Goal: Task Accomplishment & Management: Manage account settings

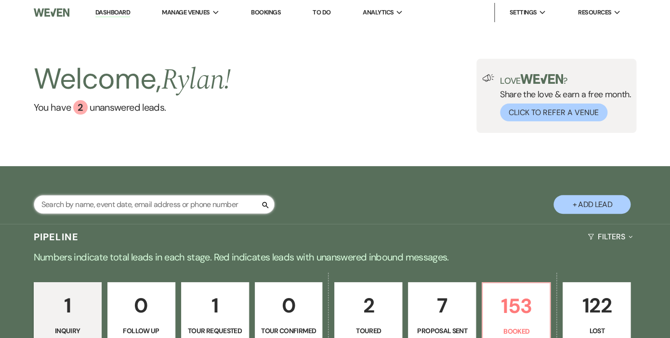
click at [109, 203] on input "text" at bounding box center [154, 204] width 241 height 19
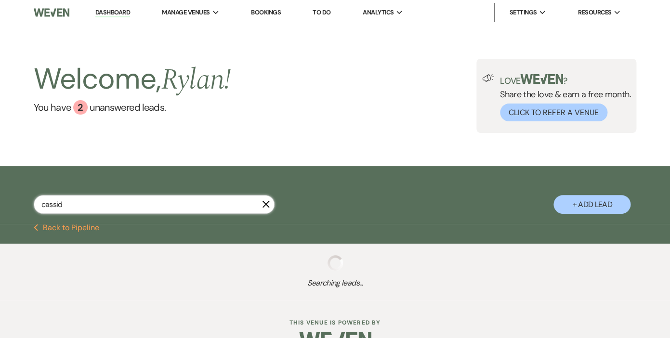
type input "[PERSON_NAME]"
select select "6"
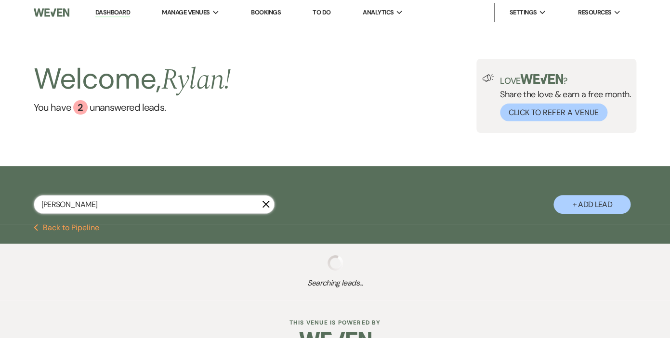
select select "6"
select select "8"
select select "5"
select select "2"
select select "5"
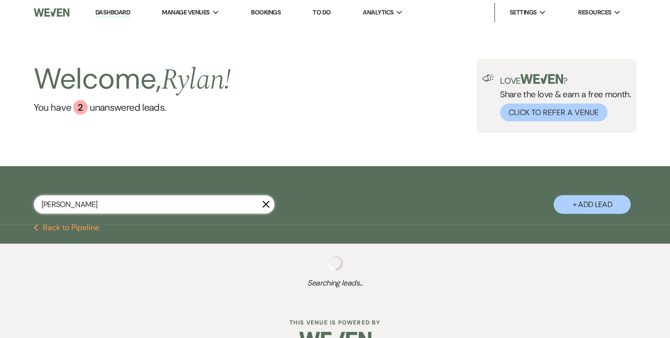
select select "5"
select select "8"
select select "5"
select select "8"
select select "11"
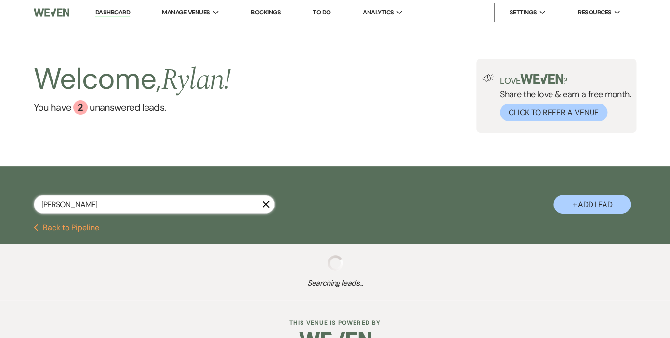
select select "8"
select select "5"
select select "8"
select select "11"
select select "8"
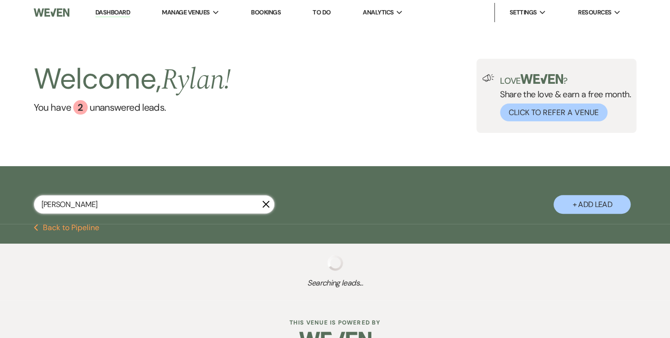
select select "5"
select select "8"
select select "5"
select select "8"
select select "5"
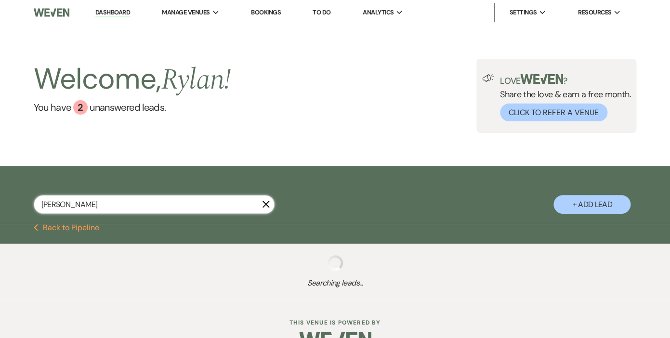
select select "8"
select select "5"
select select "8"
select select "11"
select select "6"
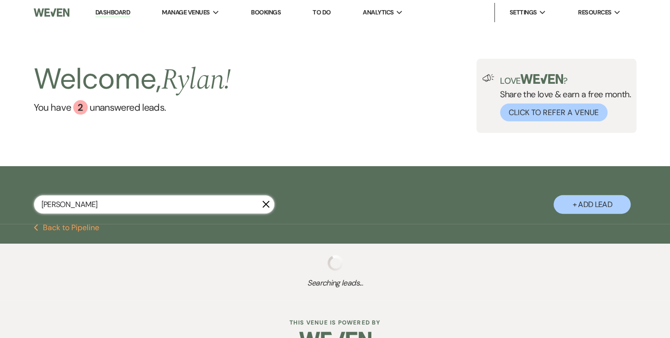
select select "8"
select select "5"
select select "8"
select select "1"
select select "8"
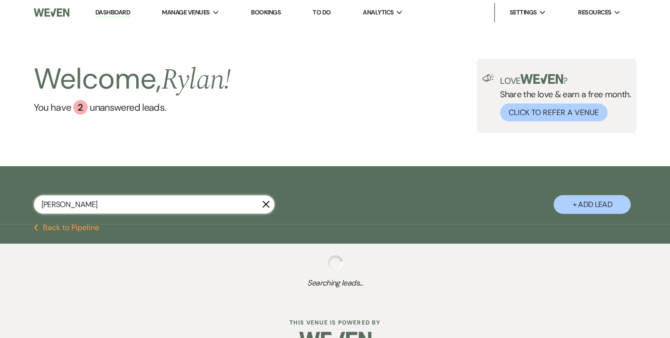
select select "5"
select select "8"
select select "5"
select select "8"
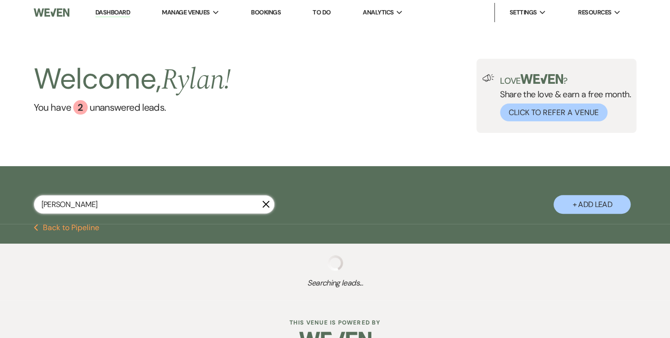
select select "5"
select select "8"
select select "5"
select select "8"
select select "11"
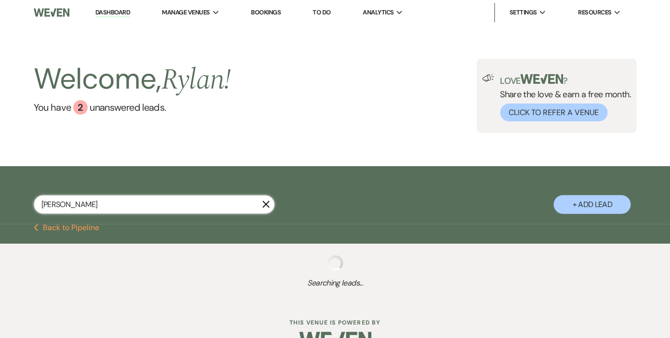
select select "8"
select select "4"
select select "8"
select select "5"
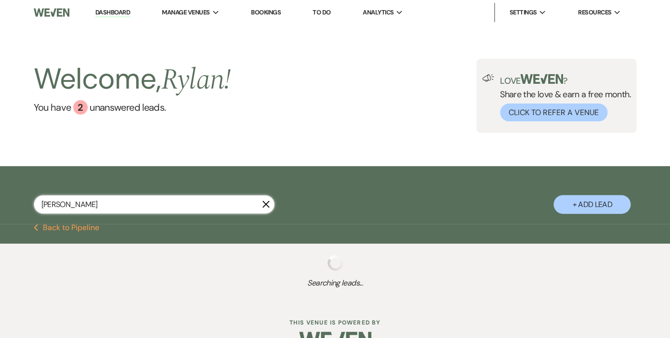
select select "8"
select select "5"
select select "8"
select select "5"
select select "8"
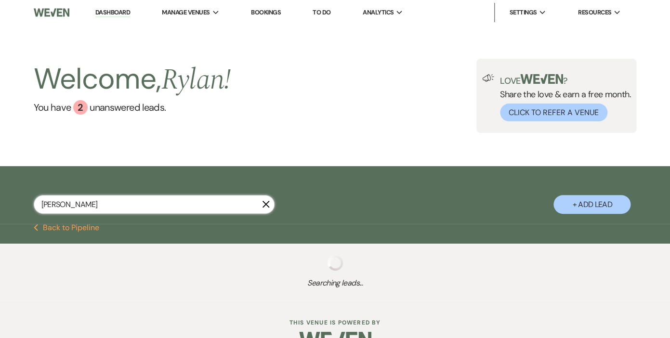
select select "8"
select select "5"
select select "8"
select select "5"
select select "8"
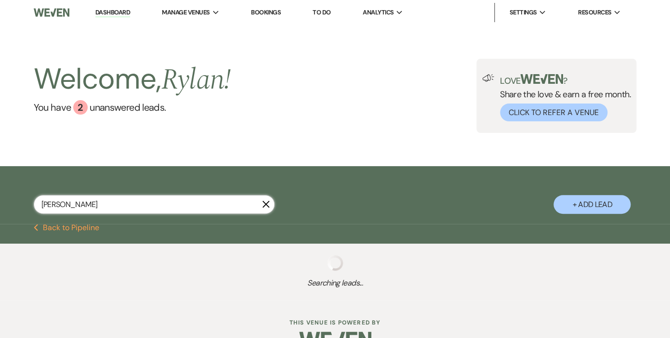
select select "5"
select select "8"
select select "5"
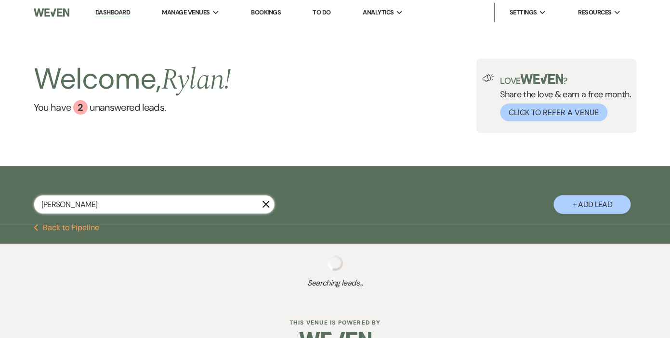
select select "8"
select select "10"
select select "8"
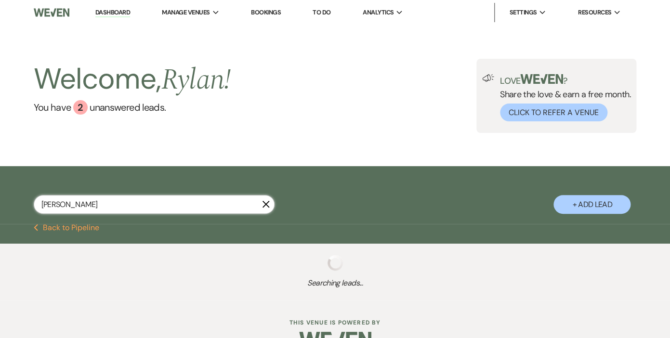
select select "5"
select select "8"
select select "6"
select select "8"
select select "5"
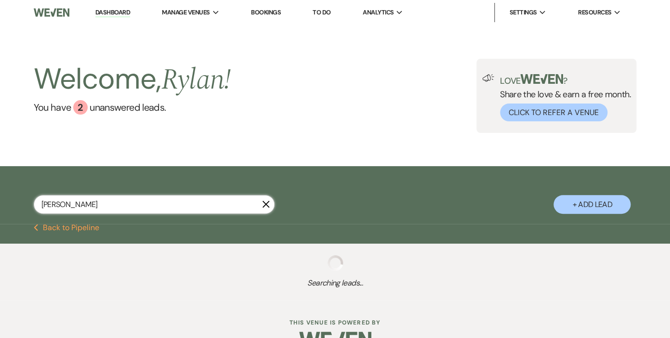
select select "8"
select select "7"
select select "8"
select select "5"
select select "8"
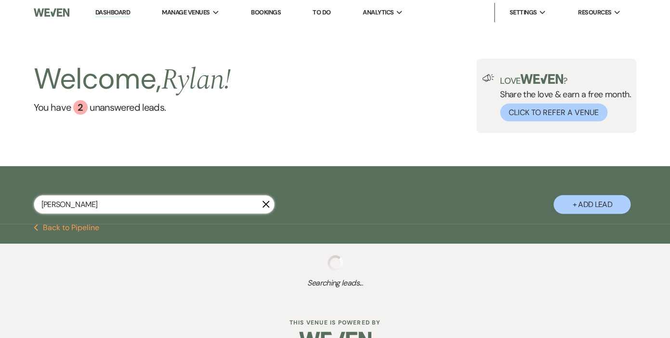
select select "5"
select select "8"
select select "5"
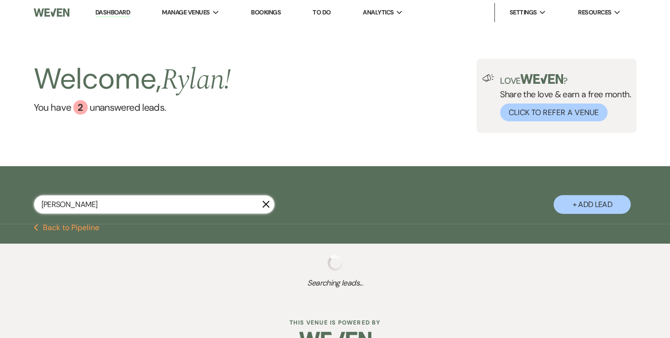
select select "8"
select select "5"
select select "8"
select select "11"
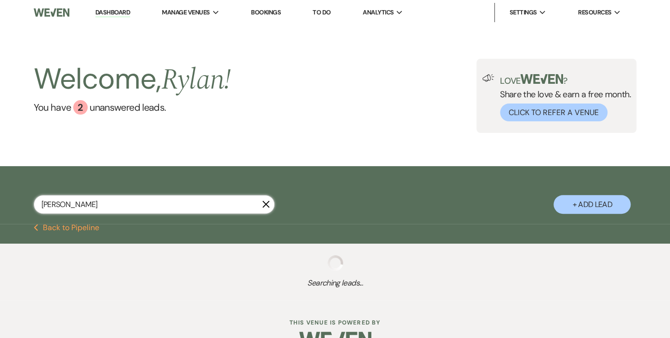
select select "8"
select select "5"
select select "8"
select select "5"
select select "8"
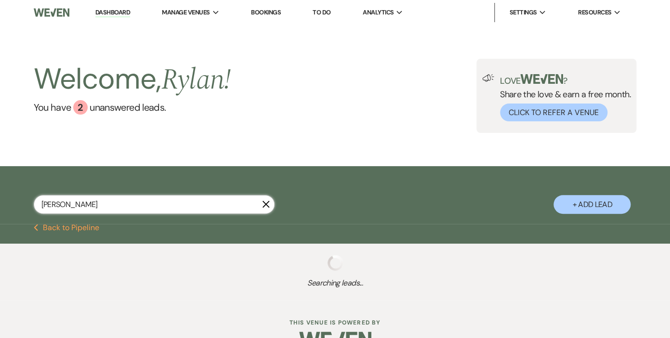
select select "5"
select select "8"
select select "5"
select select "8"
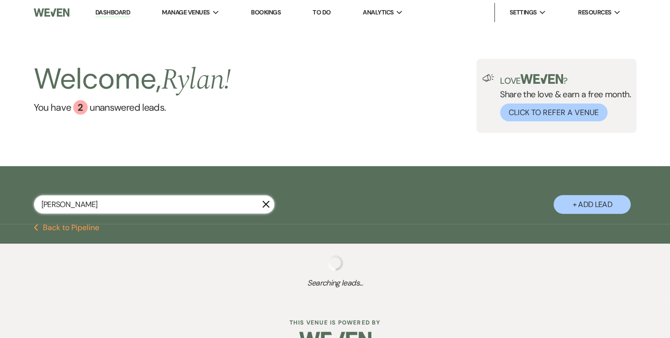
select select "8"
select select "1"
select select "8"
select select "6"
select select "8"
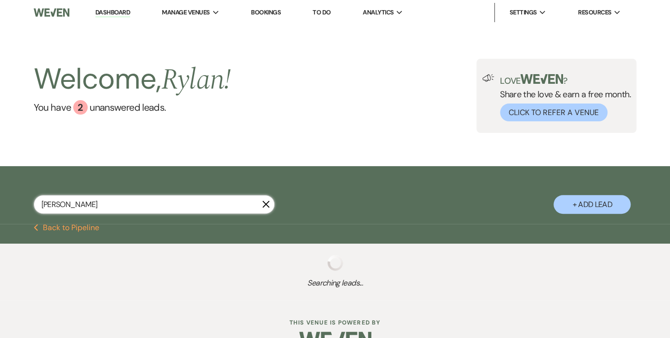
select select "5"
select select "8"
select select "5"
select select "8"
select select "11"
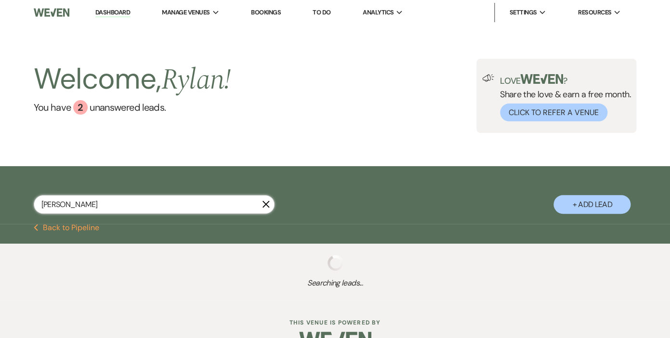
select select "8"
select select "5"
select select "8"
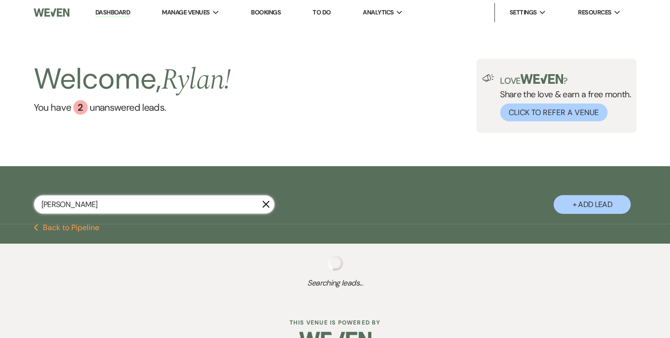
select select "8"
select select "6"
select select "8"
select select "5"
select select "8"
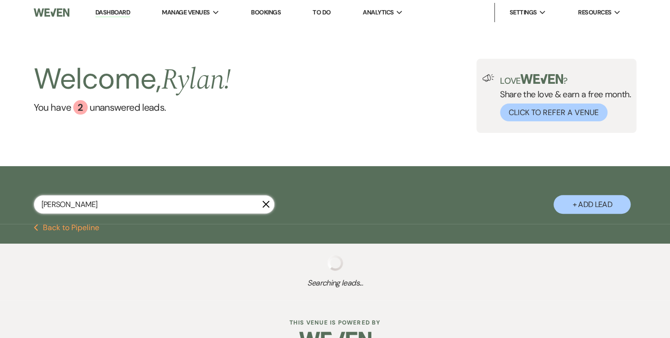
select select "5"
select select "8"
select select "5"
select select "8"
select select "1"
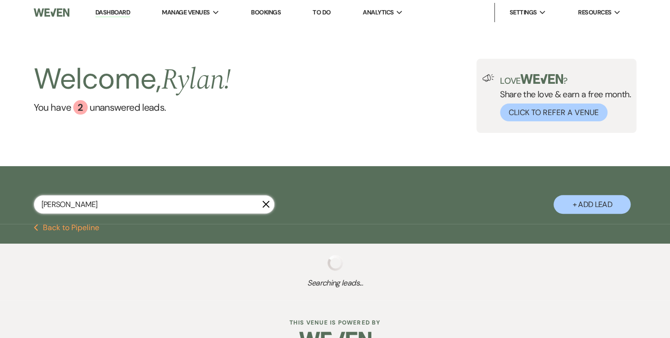
select select "8"
select select "6"
select select "8"
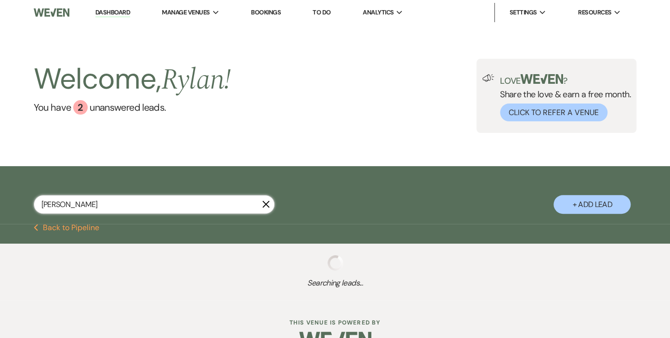
select select "5"
select select "8"
select select "5"
select select "8"
select select "6"
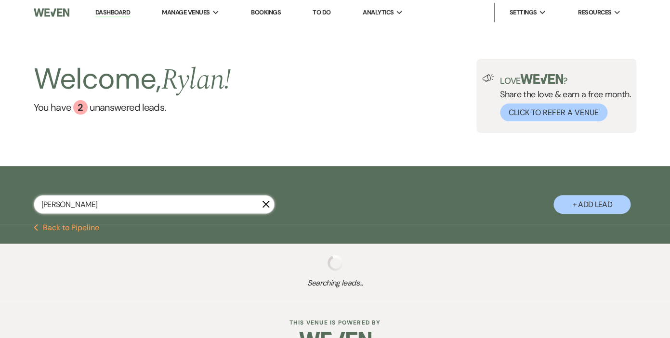
select select "8"
select select "5"
select select "8"
select select "6"
select select "8"
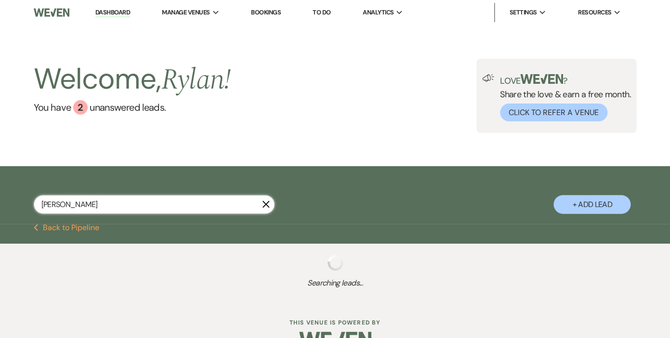
select select "6"
select select "8"
select select "6"
select select "8"
select select "6"
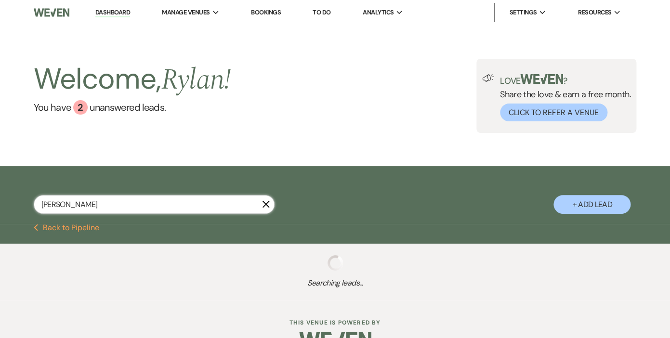
select select "8"
select select "5"
select select "8"
select select "6"
select select "8"
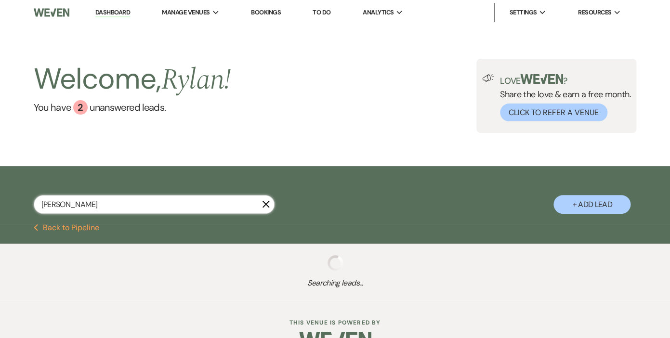
select select "5"
select select "8"
select select "5"
select select "8"
select select "5"
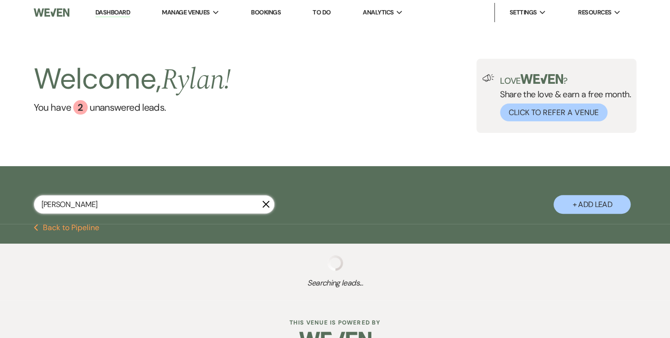
select select "8"
select select "5"
select select "8"
select select "5"
select select "8"
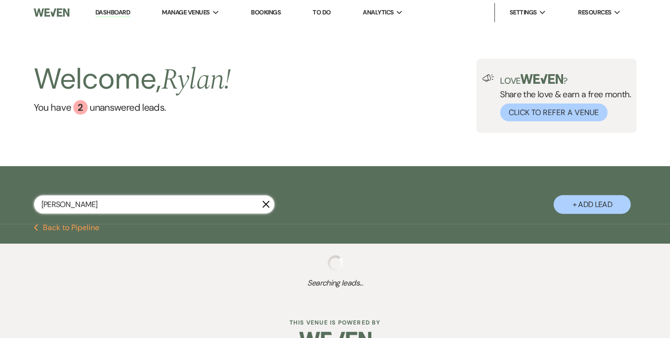
select select "5"
select select "8"
select select "6"
select select "8"
select select "5"
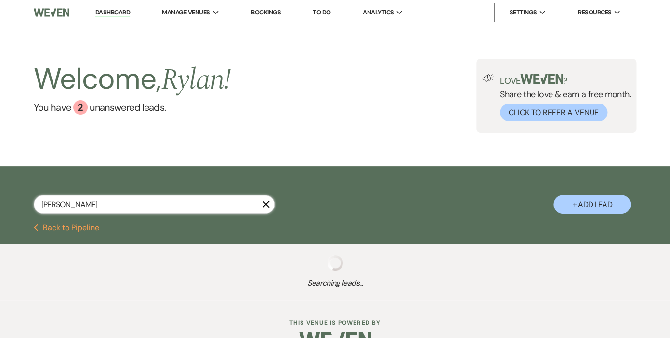
select select "8"
select select "5"
select select "8"
select select "5"
select select "8"
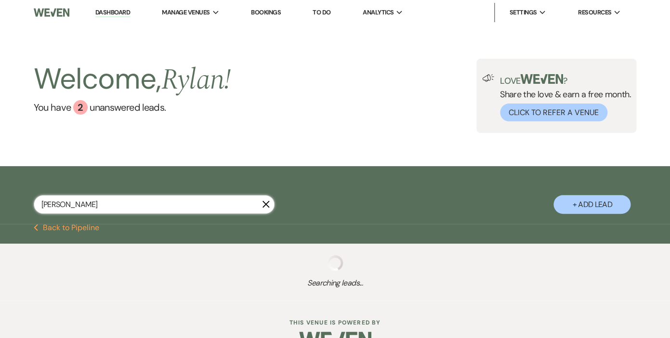
select select "5"
select select "8"
select select "5"
select select "8"
select select "7"
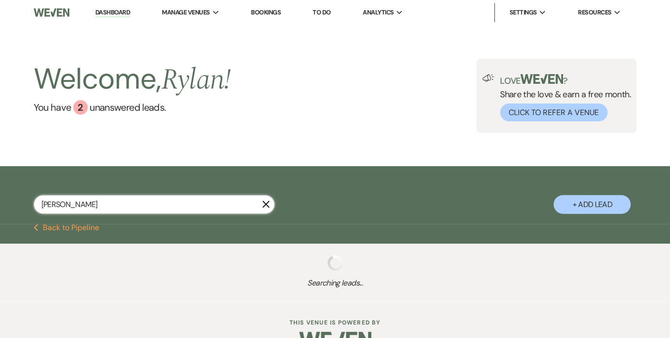
select select "8"
select select "5"
select select "8"
select select "7"
select select "8"
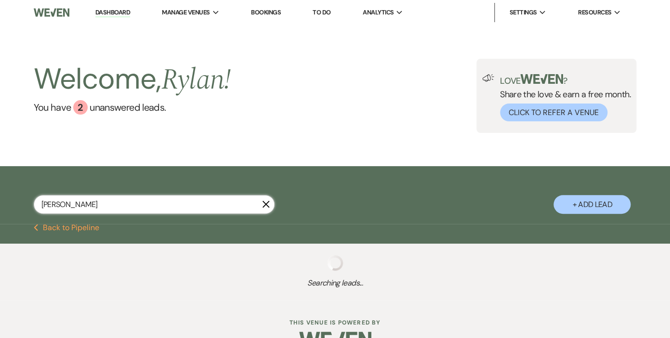
select select "6"
select select "8"
select select "5"
select select "8"
select select "7"
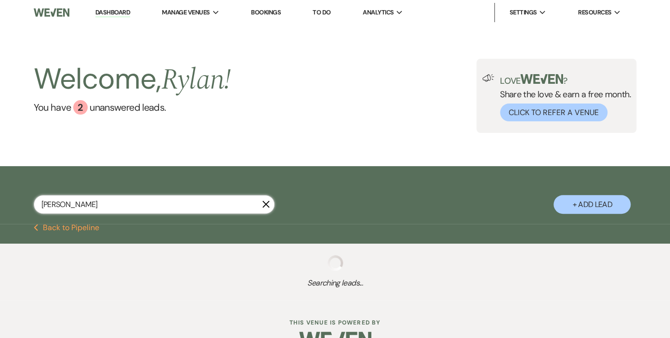
select select "8"
select select "1"
select select "8"
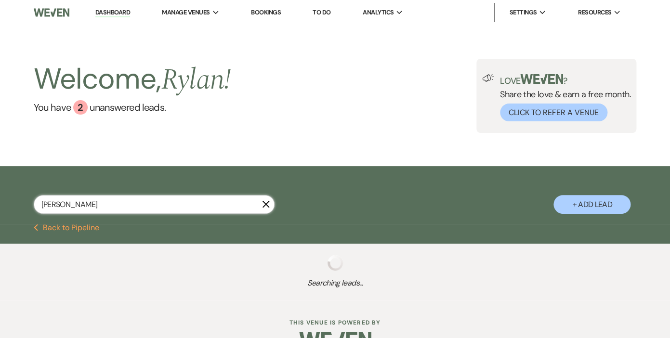
select select "6"
select select "8"
select select "6"
select select "8"
select select "10"
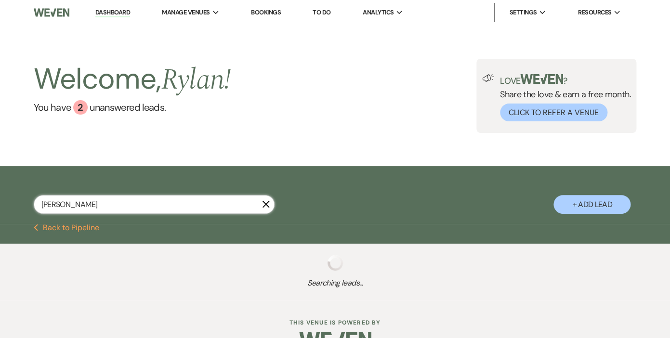
select select "8"
select select "7"
select select "8"
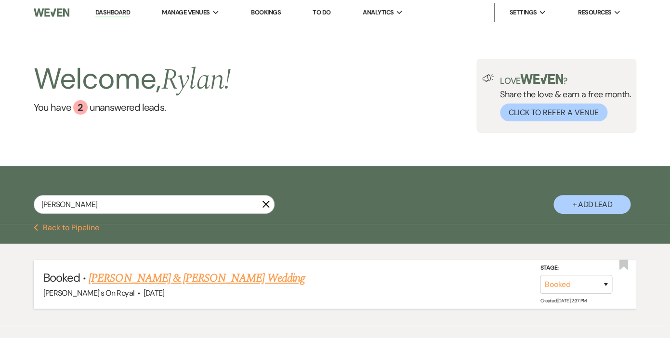
click at [152, 279] on link "[PERSON_NAME] & [PERSON_NAME] Wedding" at bounding box center [197, 278] width 216 height 17
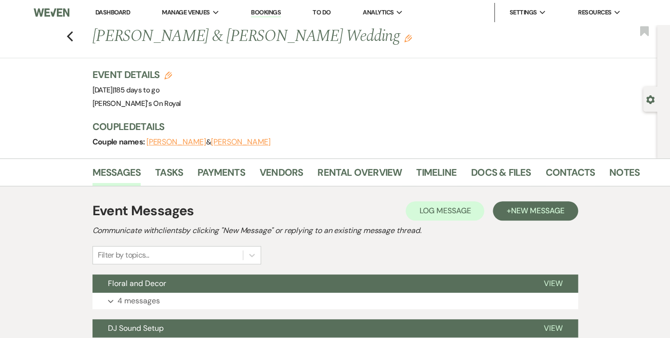
click at [168, 75] on icon "Edit" at bounding box center [168, 76] width 8 height 8
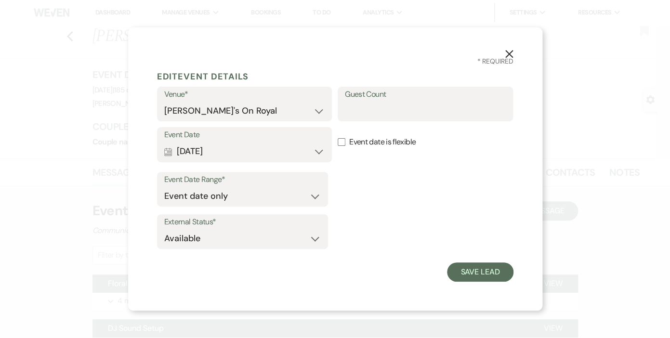
click at [507, 51] on icon "X" at bounding box center [509, 54] width 9 height 9
